Goal: Check status: Check status

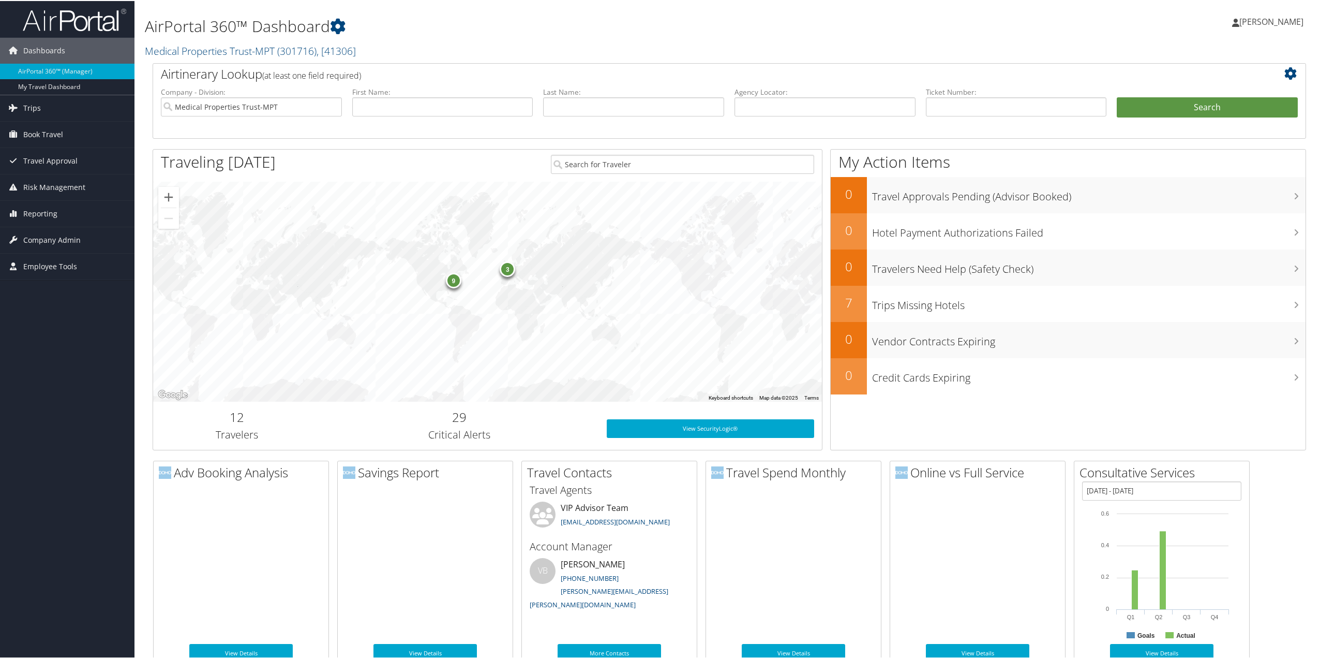
click at [24, 111] on span "Trips" at bounding box center [32, 107] width 18 height 26
click at [28, 142] on link "Current/Future Trips" at bounding box center [67, 144] width 135 height 16
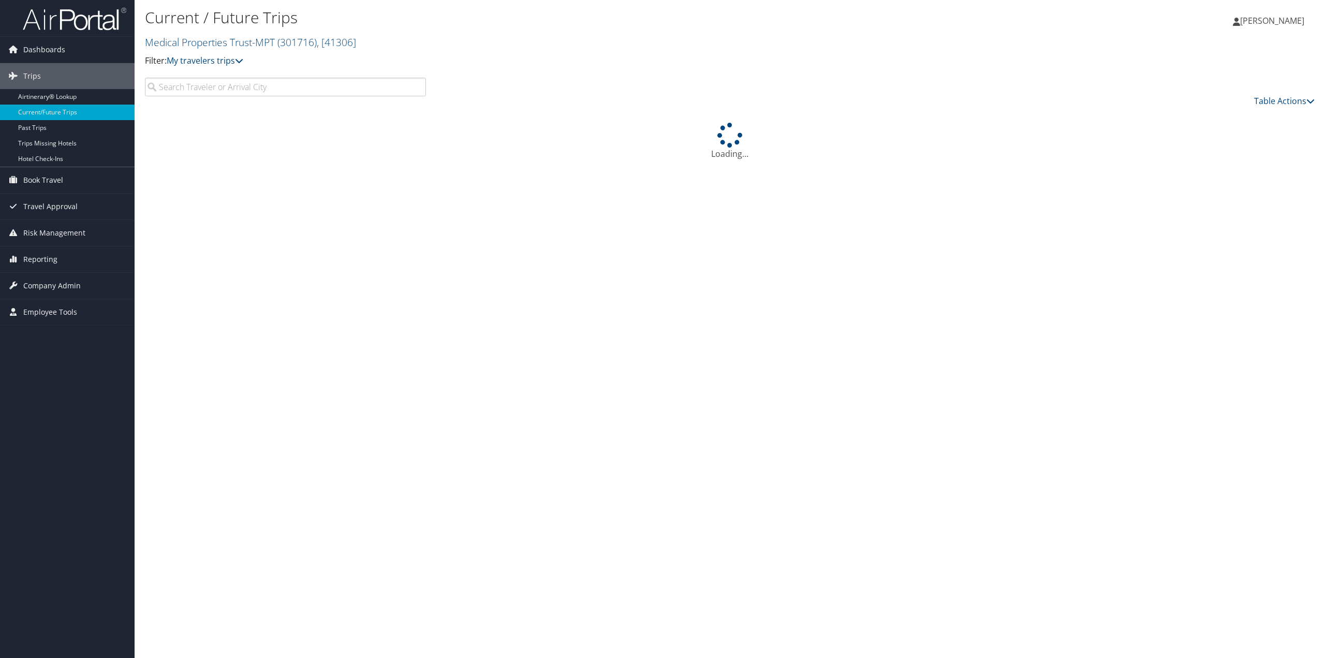
click at [293, 86] on input "search" at bounding box center [285, 87] width 281 height 19
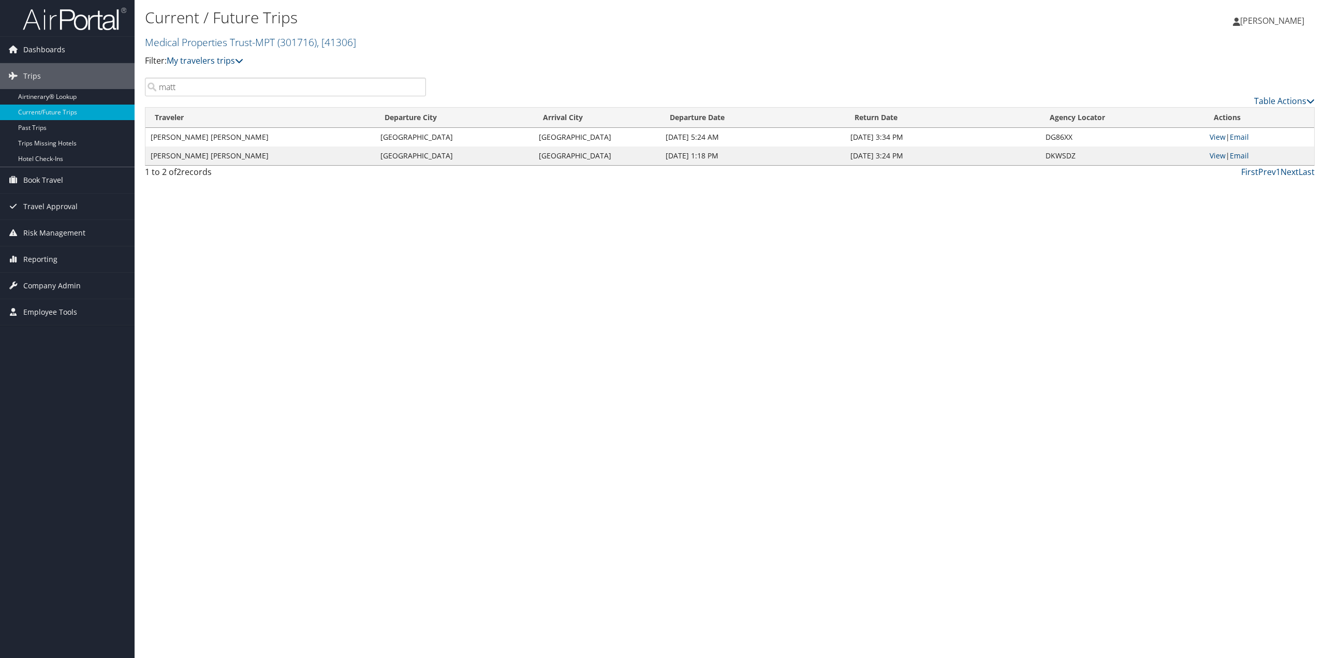
type input "matt"
click at [1220, 154] on link "View" at bounding box center [1217, 156] width 16 height 10
